Goal: Transaction & Acquisition: Subscribe to service/newsletter

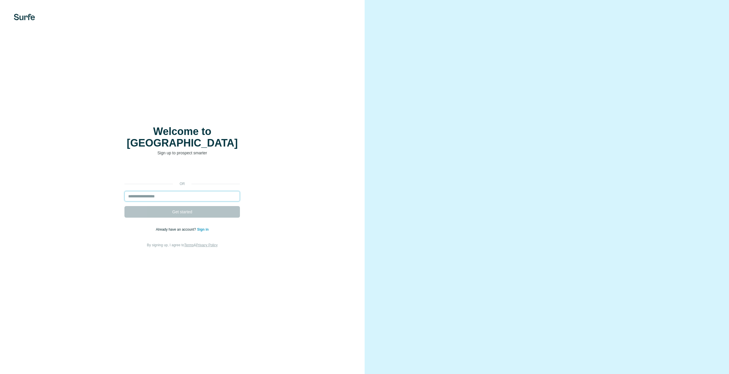
click at [162, 191] on input "email" at bounding box center [182, 196] width 116 height 10
click at [160, 191] on input "email" at bounding box center [182, 196] width 116 height 10
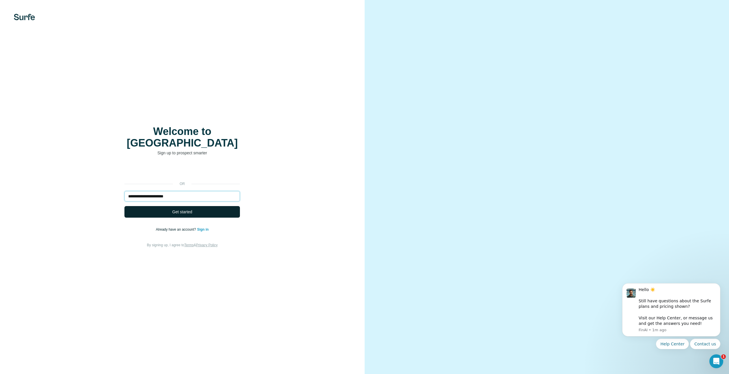
type input "**********"
click at [159, 206] on button "Get started" at bounding box center [182, 212] width 116 height 12
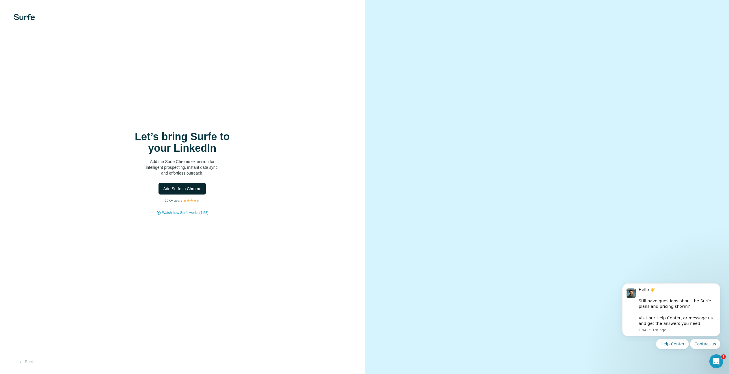
click at [188, 187] on span "Add Surfe to Chrome" at bounding box center [182, 189] width 38 height 6
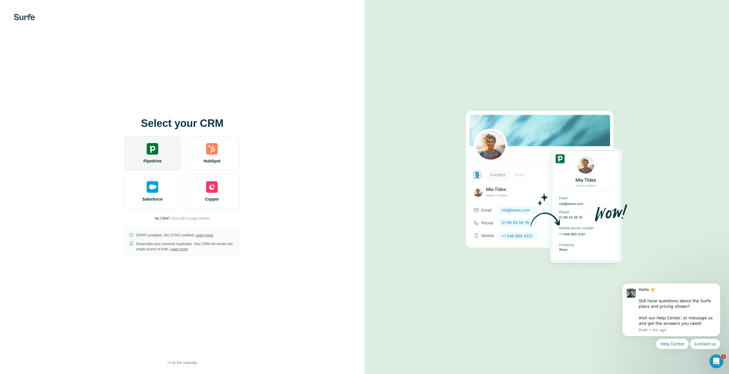
click at [154, 158] on span "Pipedrive" at bounding box center [153, 161] width 18 height 6
